Goal: Transaction & Acquisition: Subscribe to service/newsletter

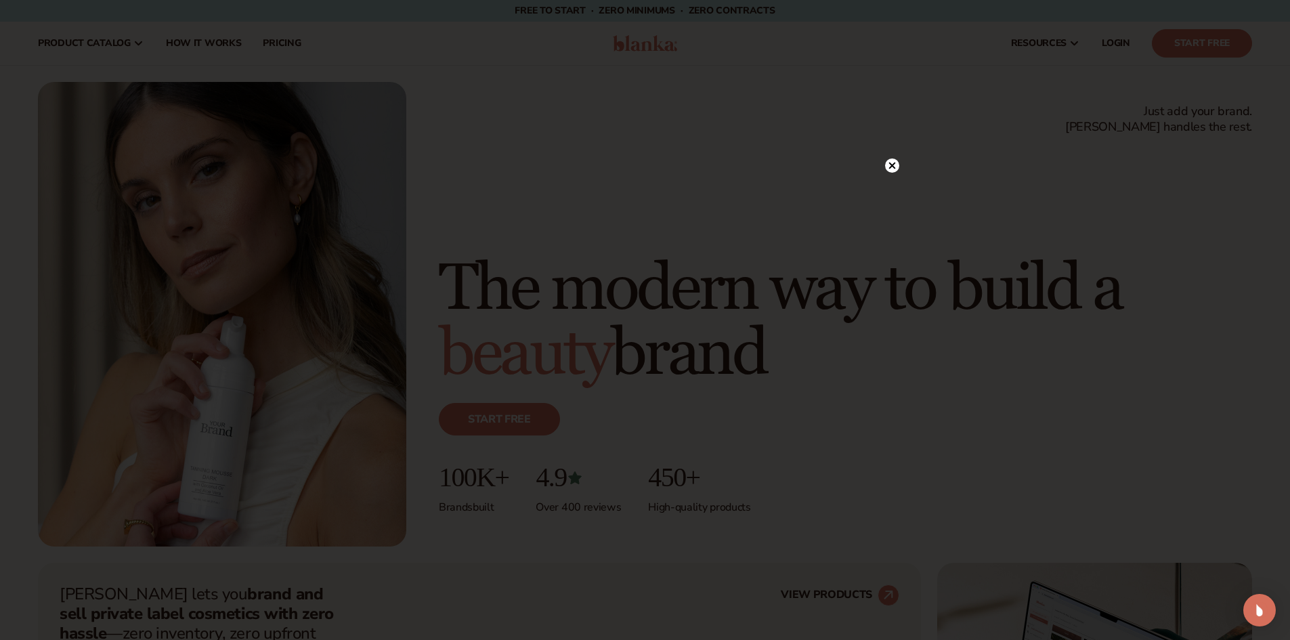
click at [892, 164] on circle at bounding box center [892, 165] width 14 height 14
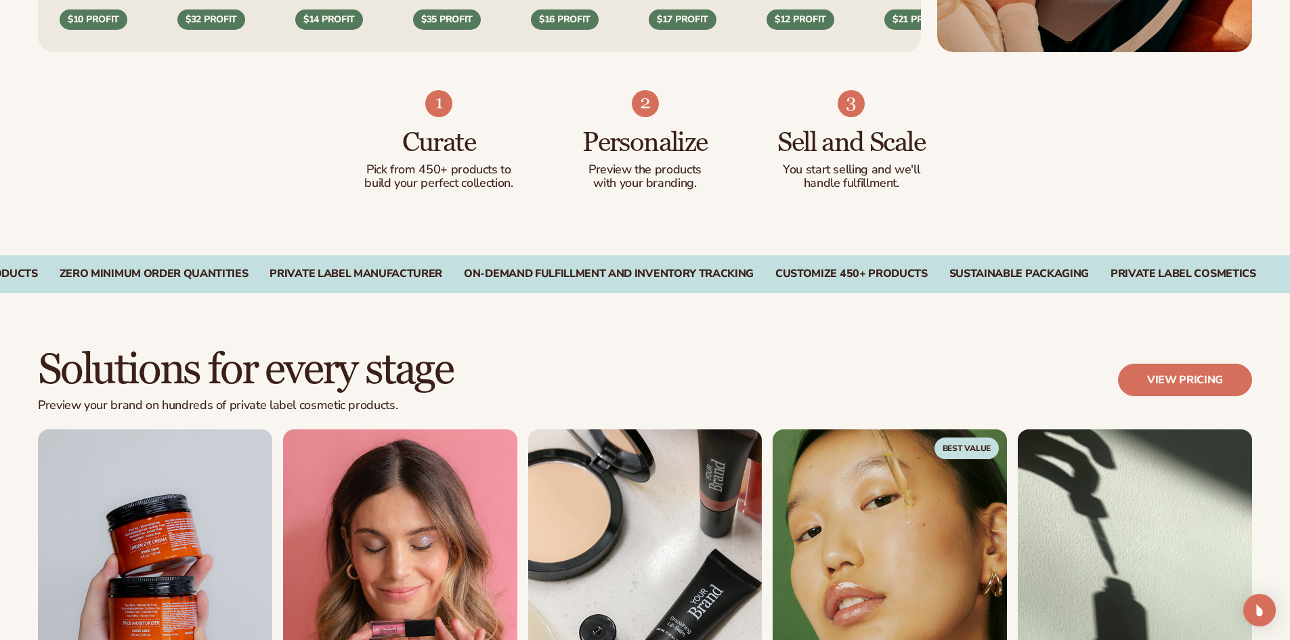
scroll to position [881, 0]
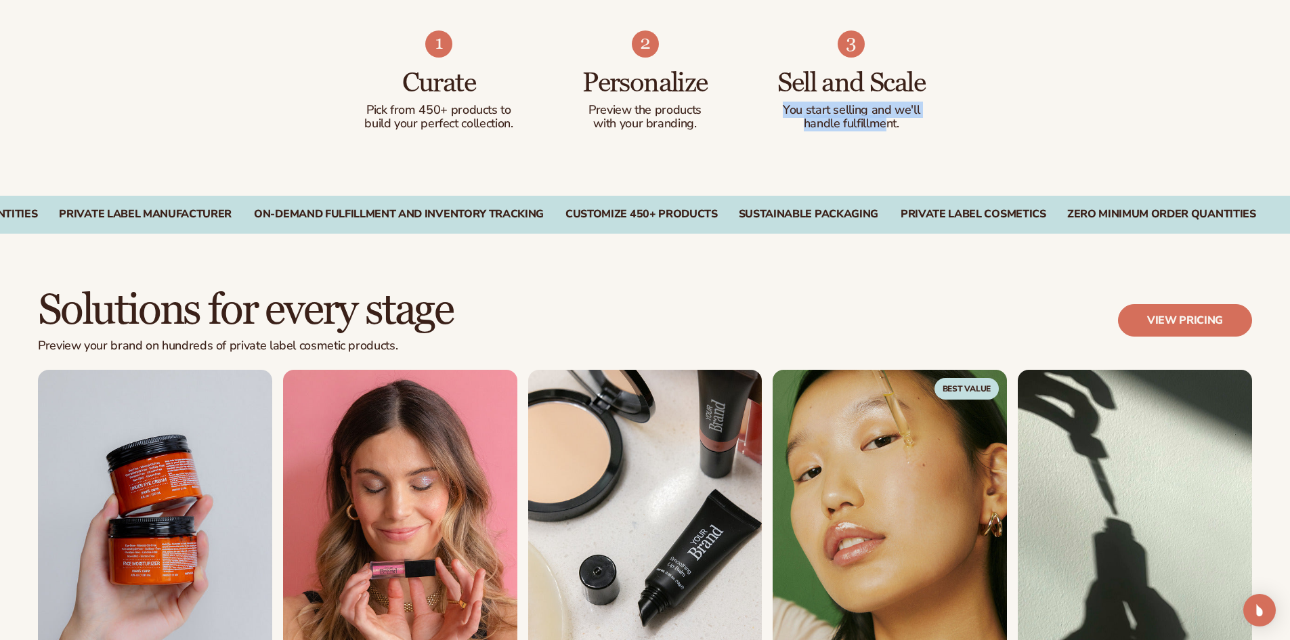
drag, startPoint x: 782, startPoint y: 110, endPoint x: 885, endPoint y: 121, distance: 102.9
click at [885, 121] on div "You start selling and we'll handle fulfillment." at bounding box center [852, 117] width 152 height 27
click at [897, 130] on p "handle fulfillment." at bounding box center [852, 124] width 152 height 14
drag, startPoint x: 904, startPoint y: 125, endPoint x: 784, endPoint y: 105, distance: 120.9
click at [784, 105] on div "You start selling and we'll handle fulfillment." at bounding box center [852, 117] width 152 height 27
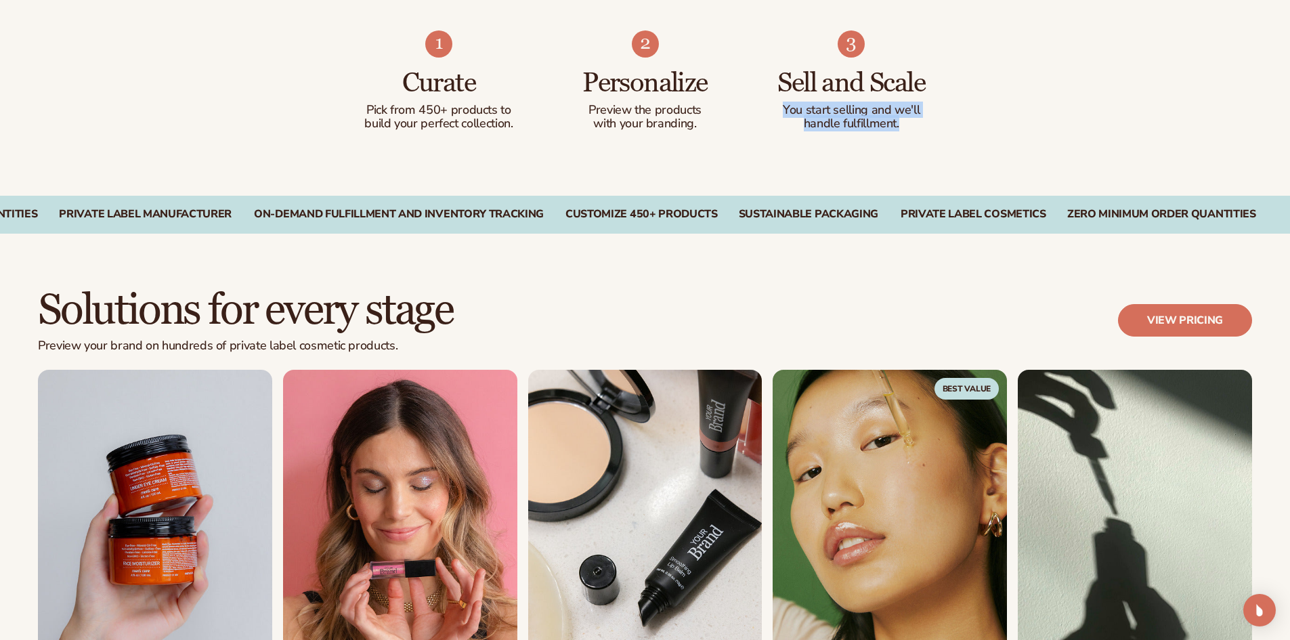
click at [771, 115] on ul "Curate Pick from 450+ products to build your perfect collection. Personalize Pr…" at bounding box center [645, 80] width 565 height 100
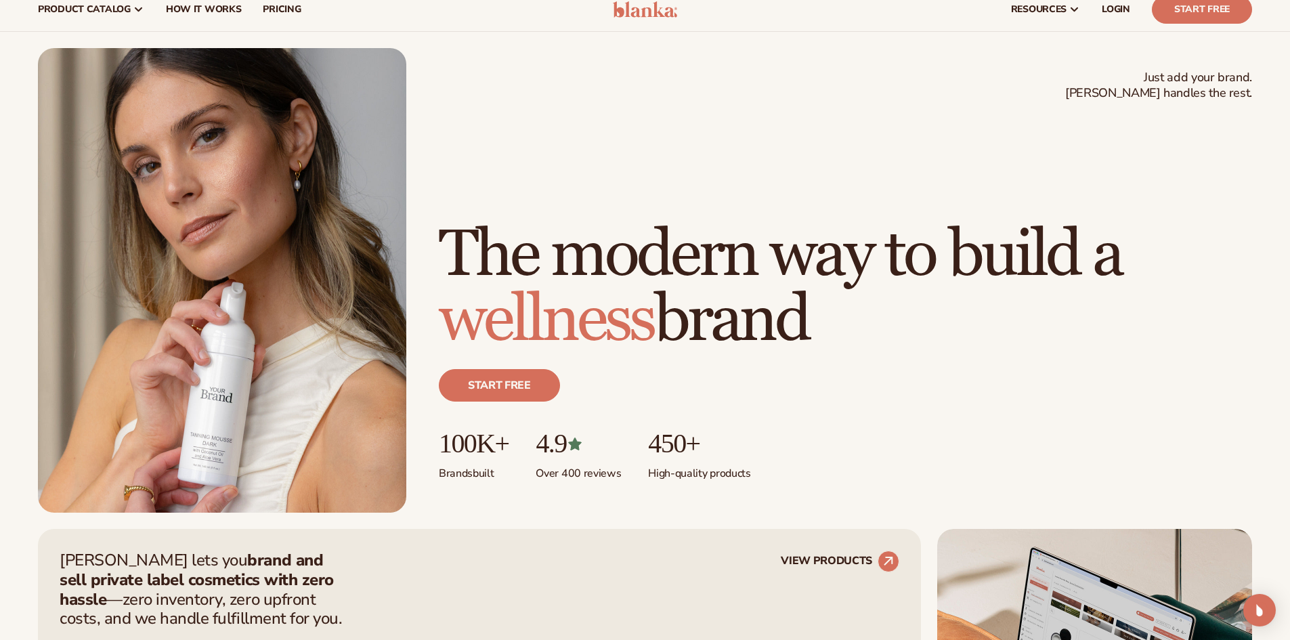
scroll to position [0, 0]
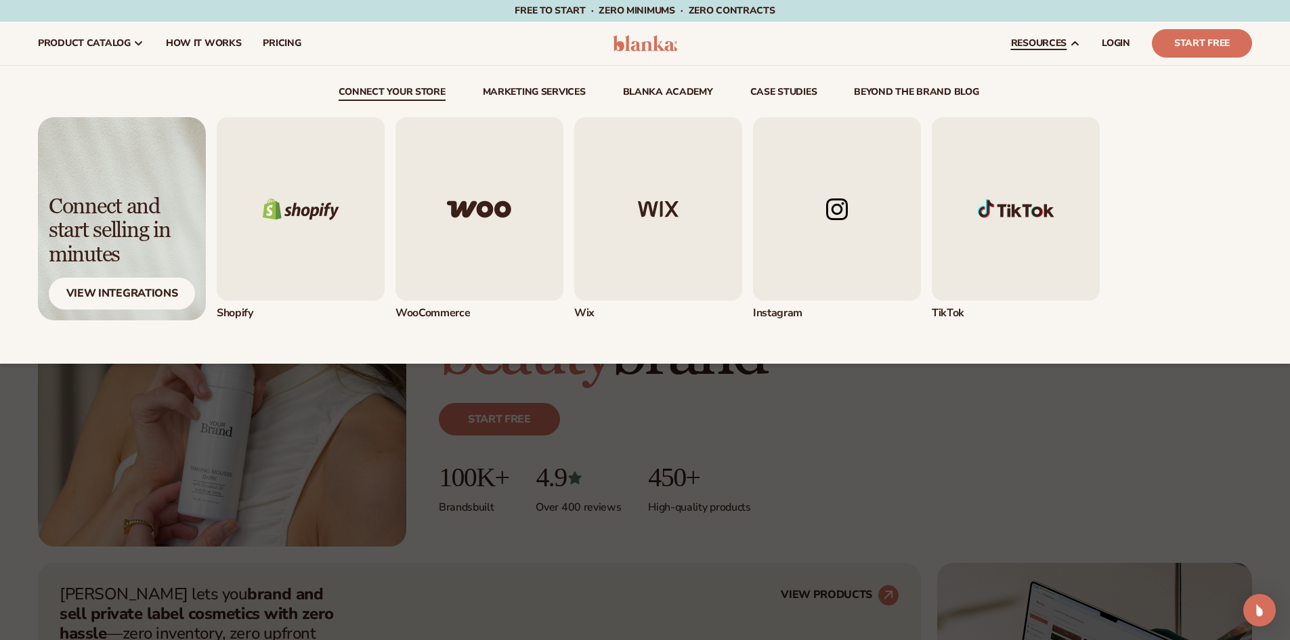
click at [293, 209] on img "1 / 5" at bounding box center [301, 209] width 168 height 184
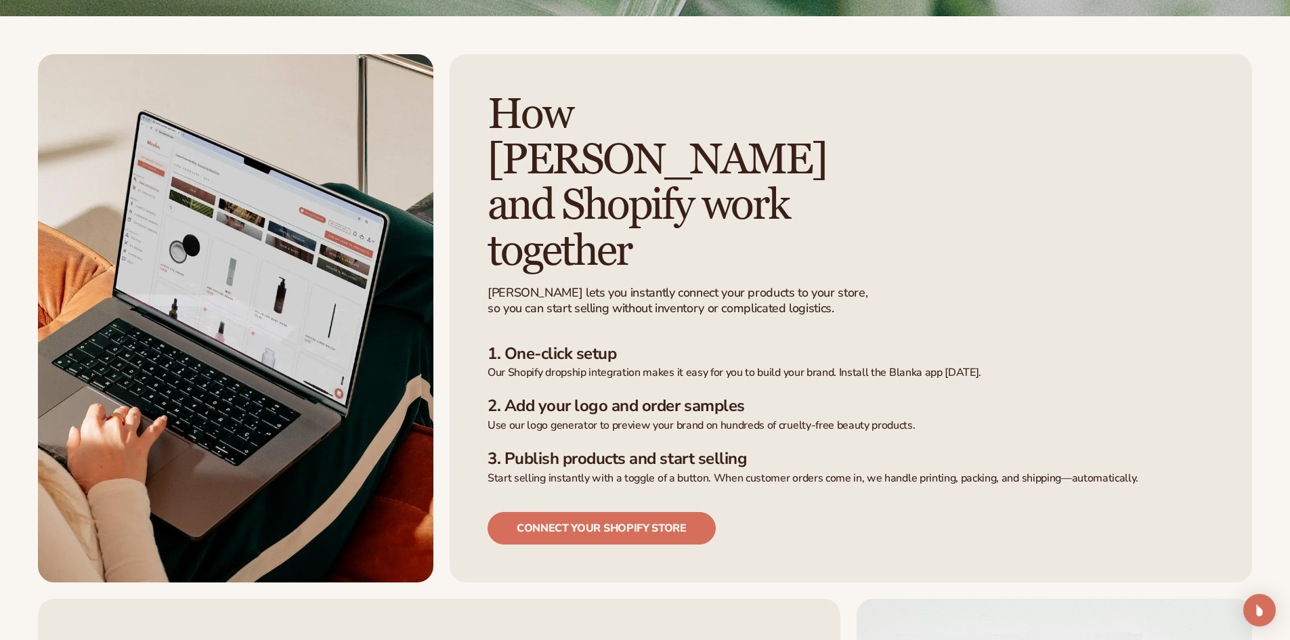
scroll to position [339, 0]
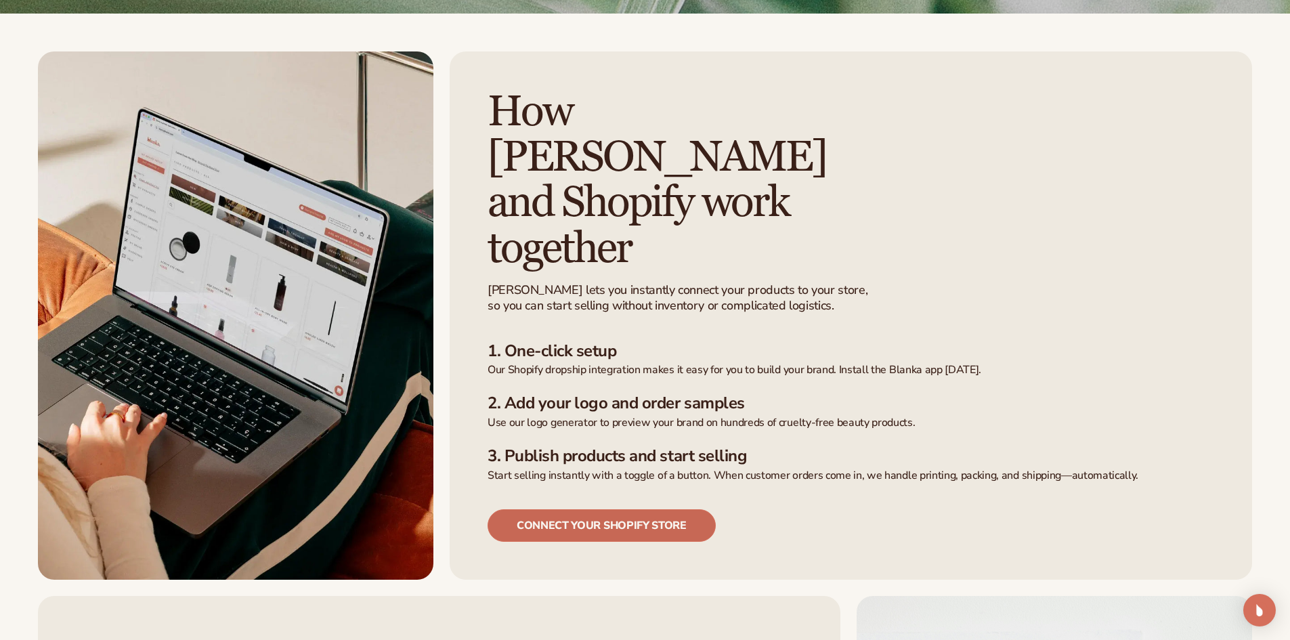
click at [570, 509] on link "Connect your shopify store" at bounding box center [602, 525] width 228 height 33
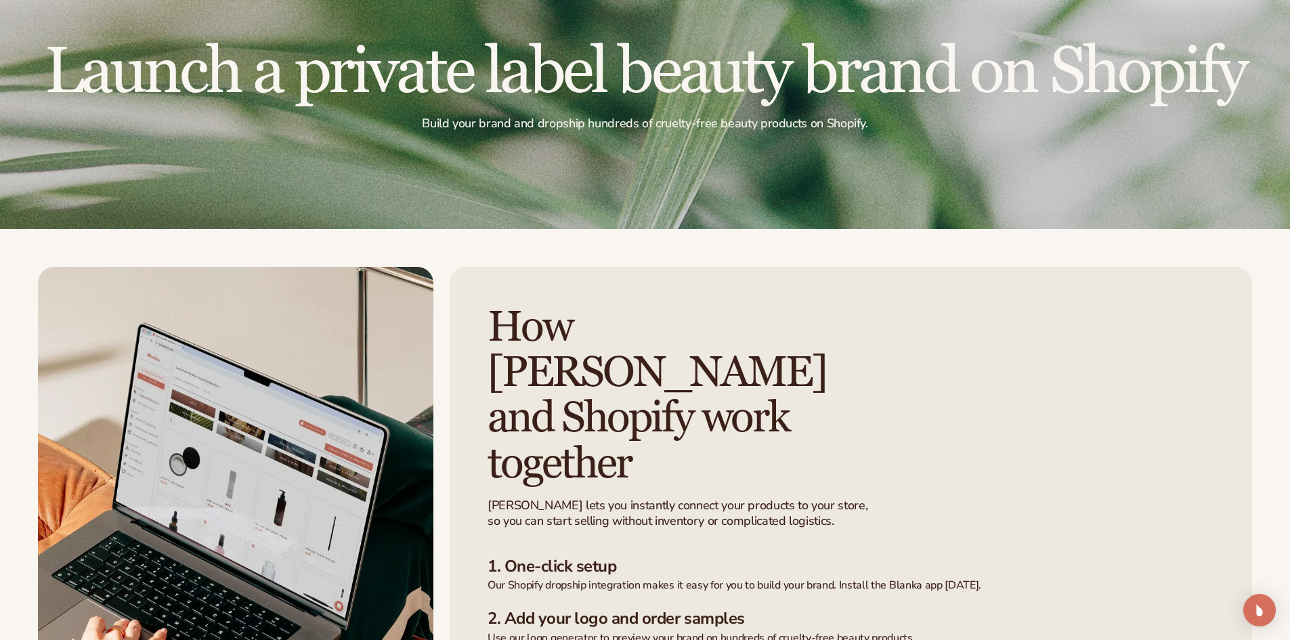
scroll to position [0, 0]
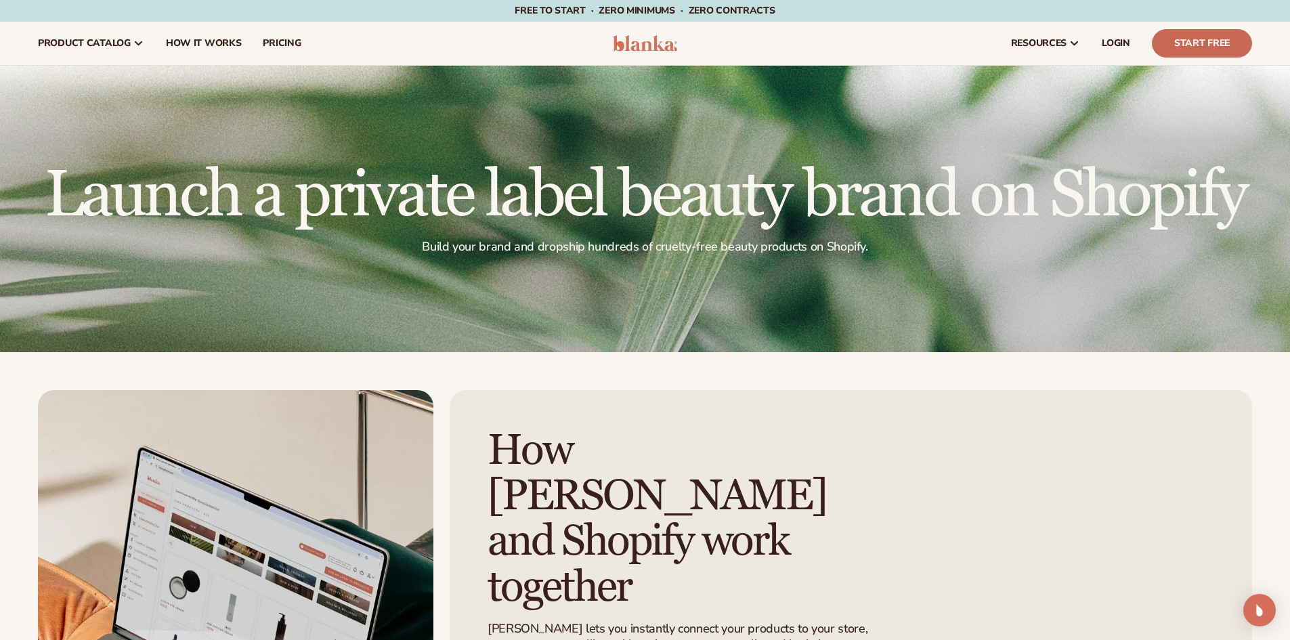
click at [1196, 43] on link "Start Free" at bounding box center [1202, 43] width 100 height 28
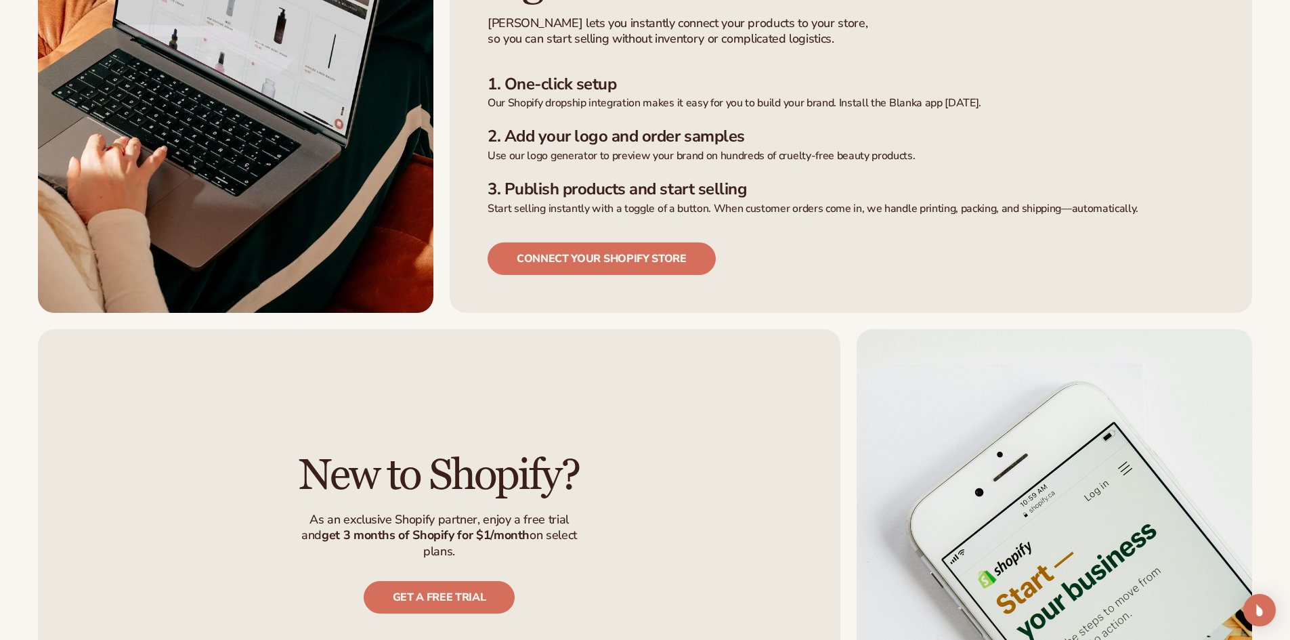
scroll to position [68, 0]
